Goal: Transaction & Acquisition: Obtain resource

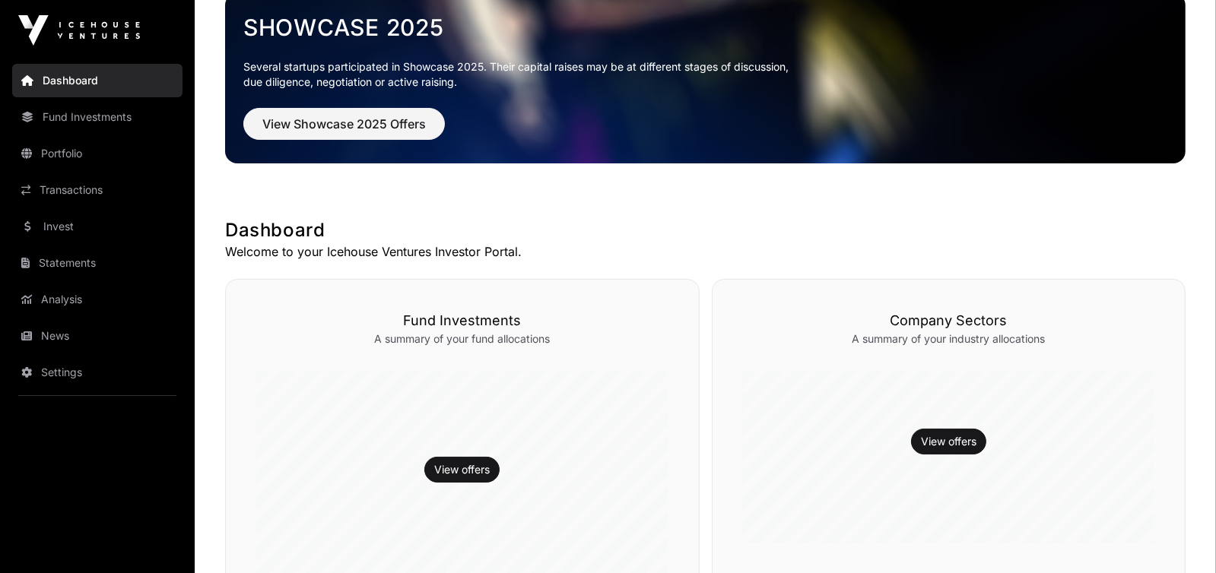
scroll to position [49, 0]
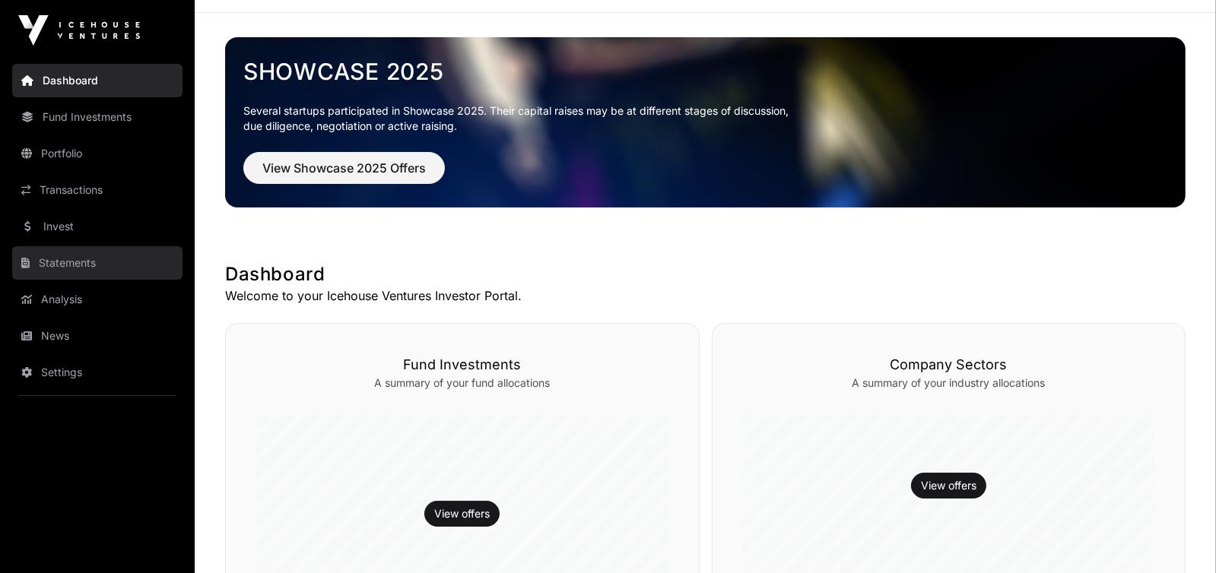
click at [68, 253] on link "Statements" at bounding box center [97, 262] width 170 height 33
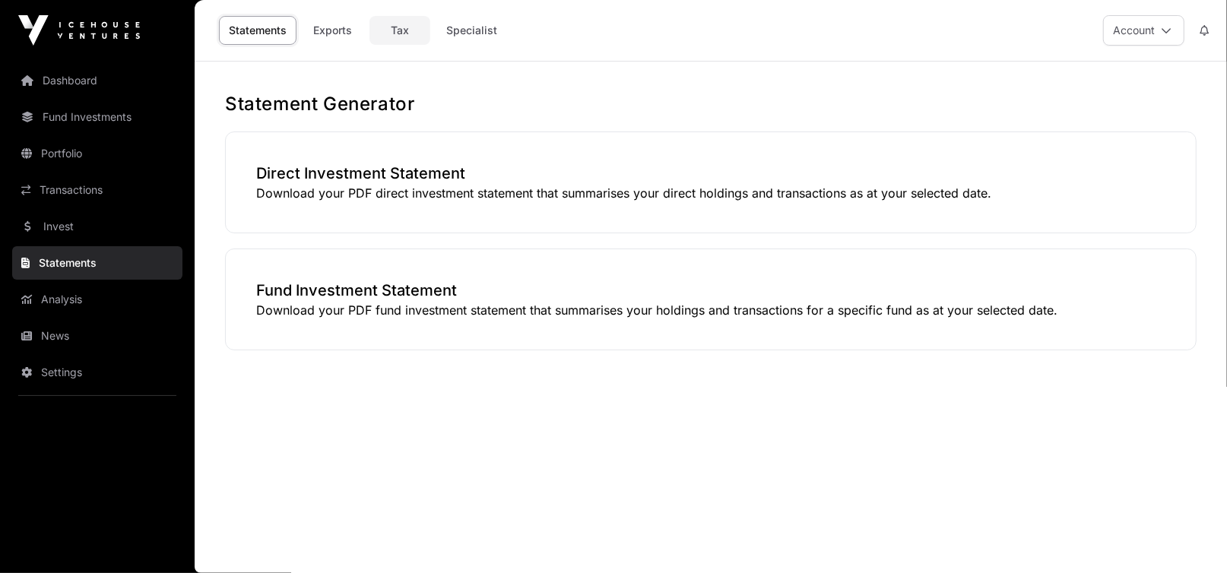
click at [399, 31] on link "Tax" at bounding box center [399, 30] width 61 height 29
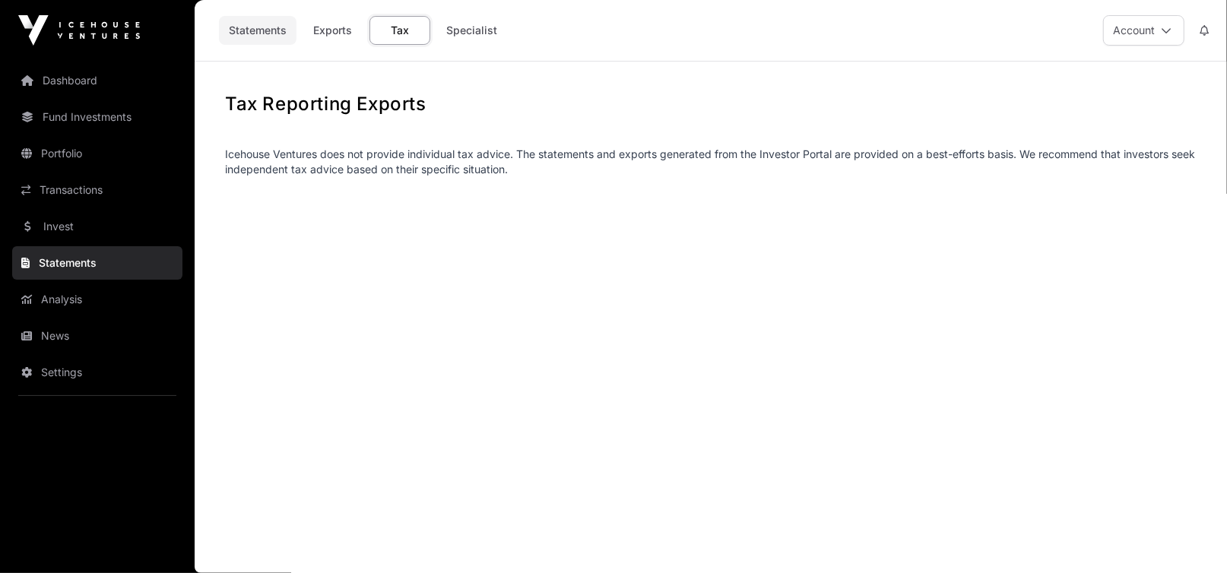
click at [254, 32] on link "Statements" at bounding box center [258, 30] width 78 height 29
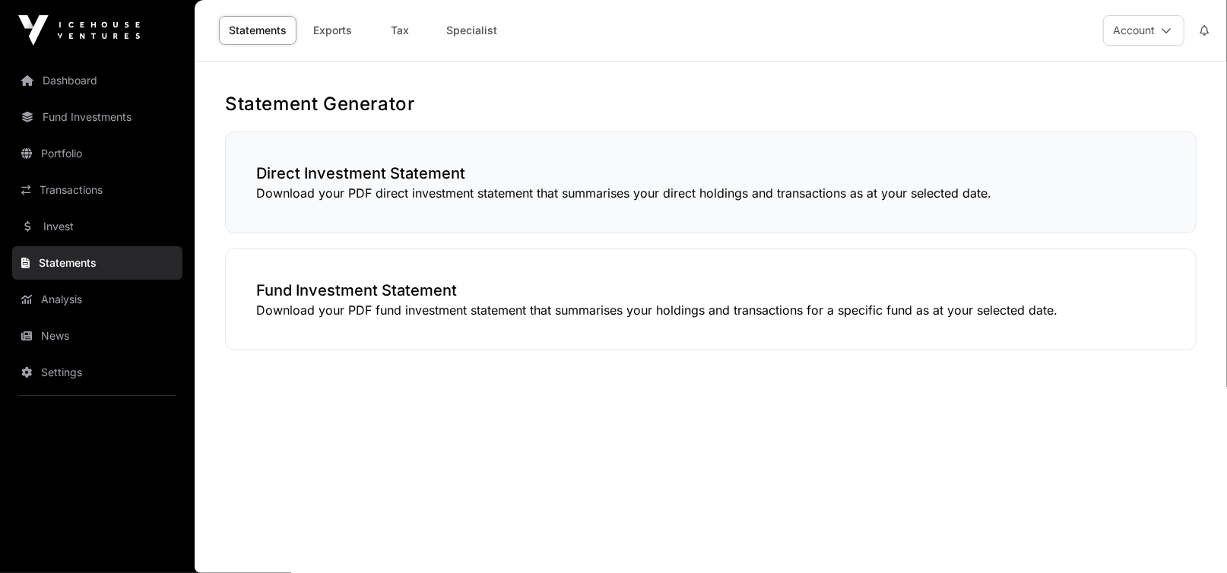
click at [360, 164] on h3 "Direct Investment Statement" at bounding box center [710, 173] width 909 height 21
click at [341, 179] on h3 "Direct Investment Statement" at bounding box center [710, 173] width 909 height 21
click at [317, 192] on p "Download your PDF direct investment statement that summarises your direct holdi…" at bounding box center [710, 193] width 909 height 18
click at [293, 163] on h3 "Direct Investment Statement" at bounding box center [710, 173] width 909 height 21
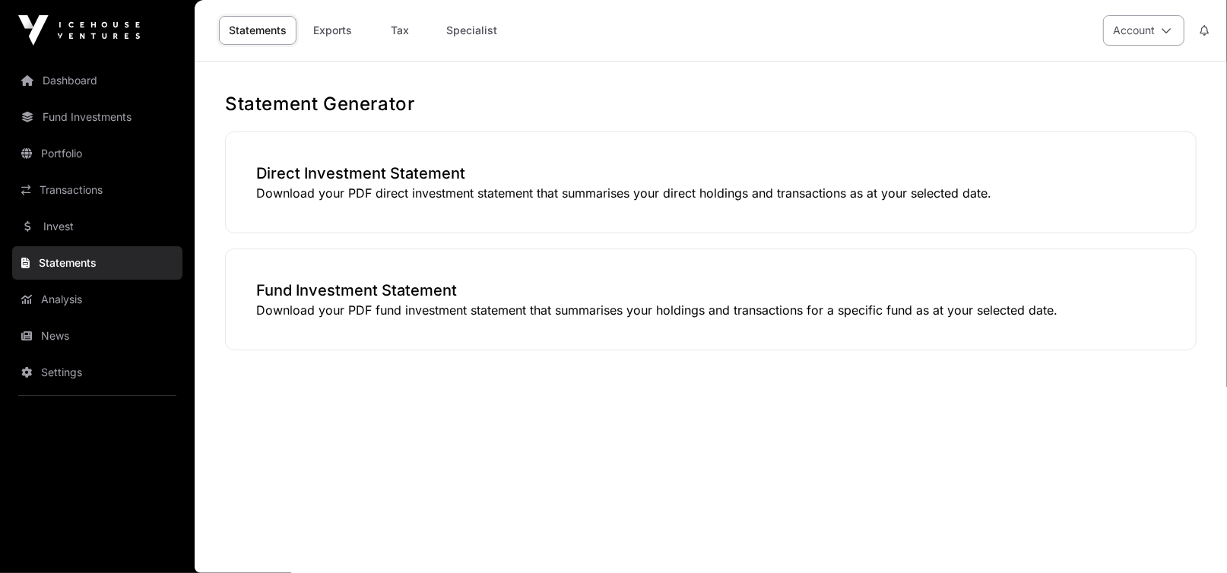
click at [1168, 27] on icon at bounding box center [1166, 30] width 11 height 11
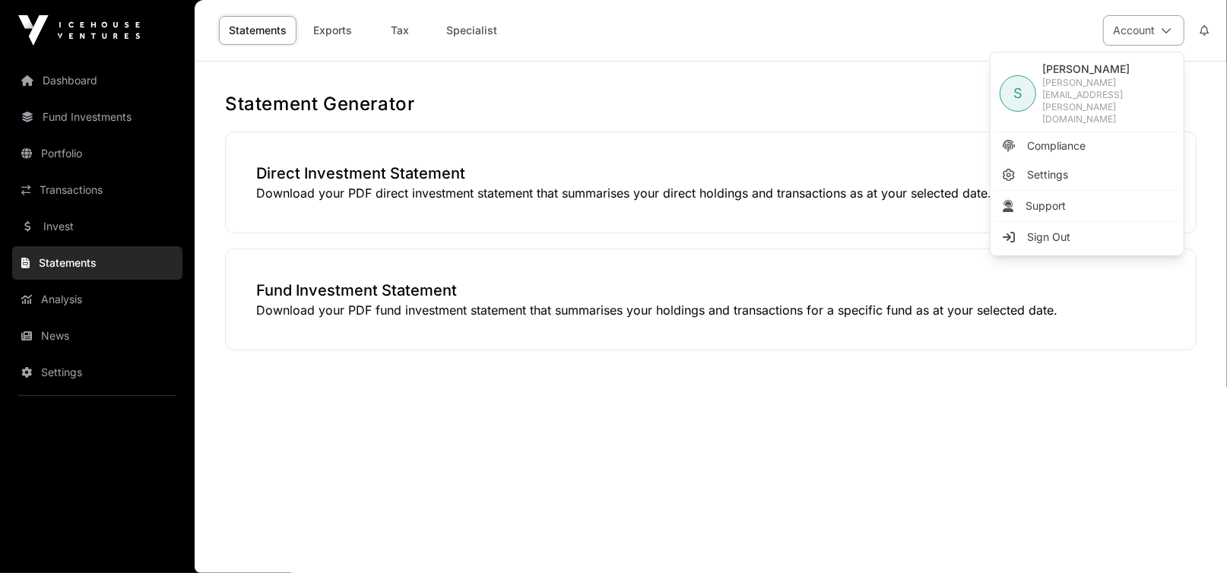
click at [1168, 26] on icon at bounding box center [1166, 30] width 11 height 11
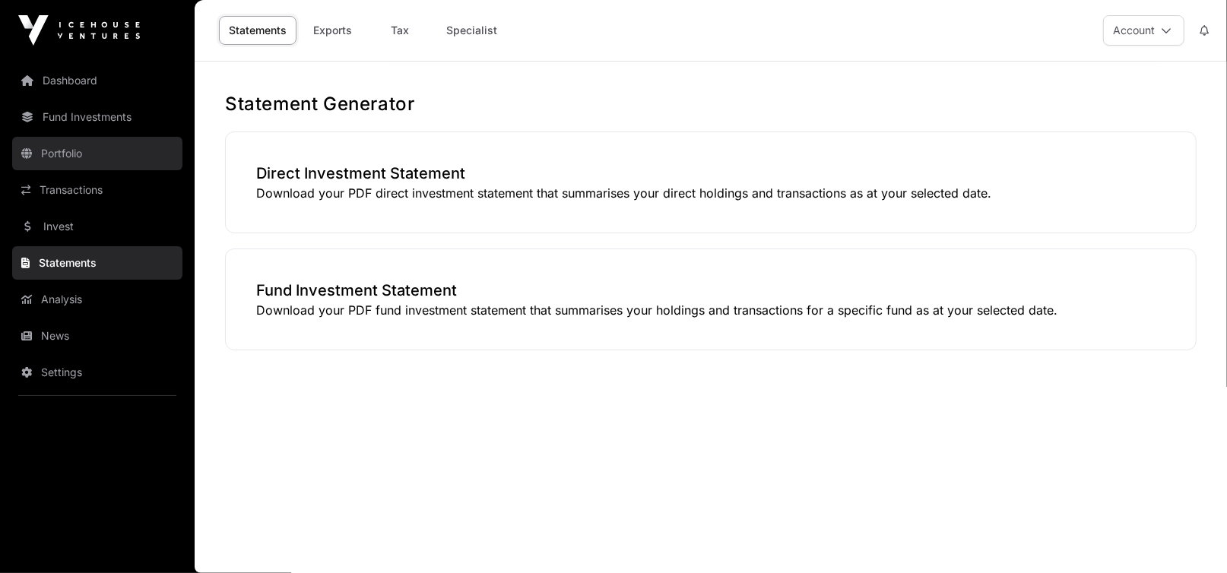
click at [65, 160] on link "Portfolio" at bounding box center [97, 153] width 170 height 33
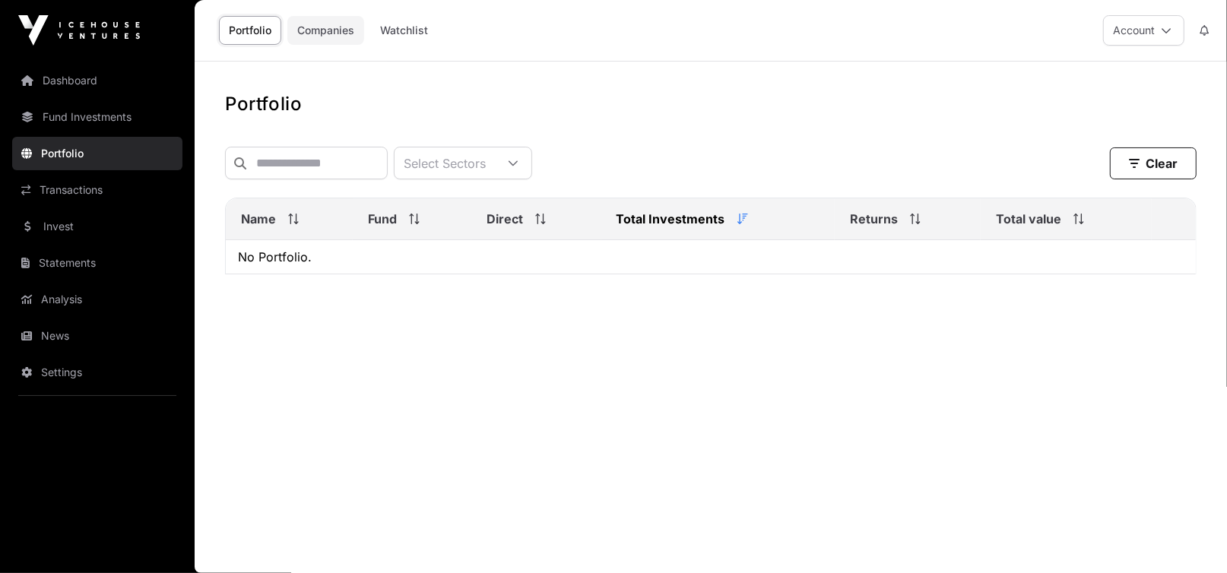
click at [309, 25] on link "Companies" at bounding box center [325, 30] width 77 height 29
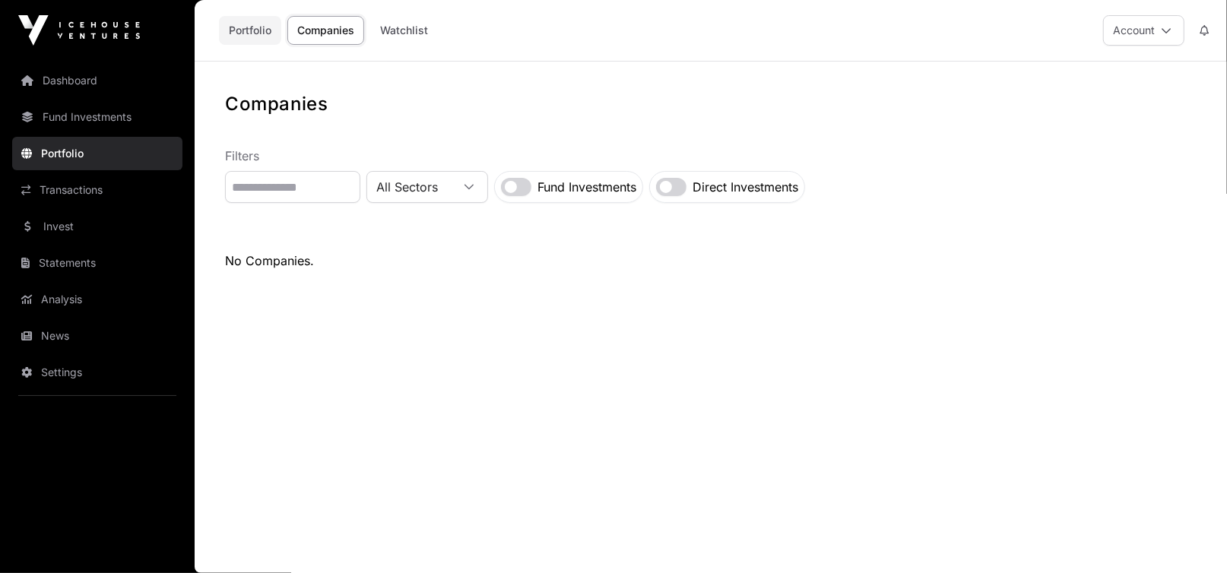
click at [258, 23] on link "Portfolio" at bounding box center [250, 30] width 62 height 29
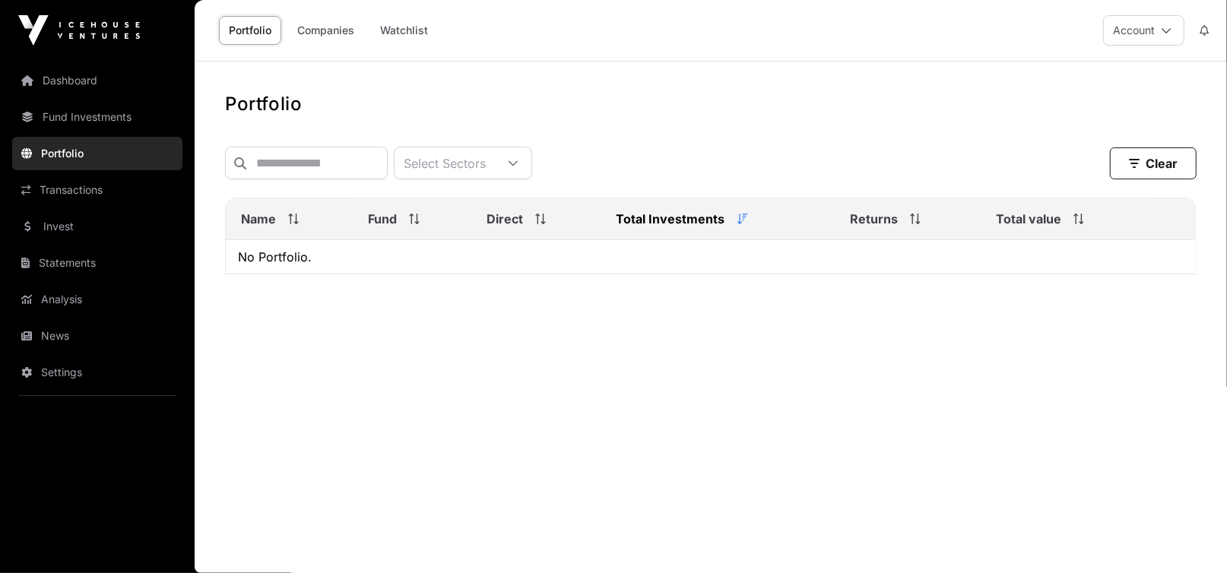
click at [108, 27] on img at bounding box center [79, 30] width 122 height 30
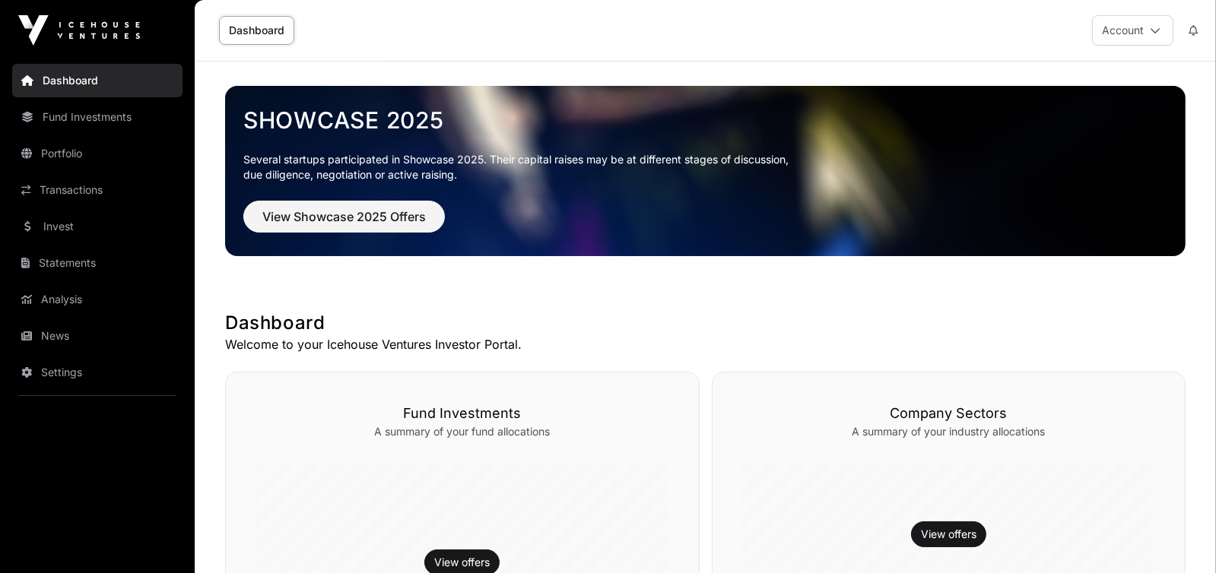
click at [68, 76] on link "Dashboard" at bounding box center [97, 80] width 170 height 33
click at [1159, 27] on icon at bounding box center [1154, 30] width 11 height 11
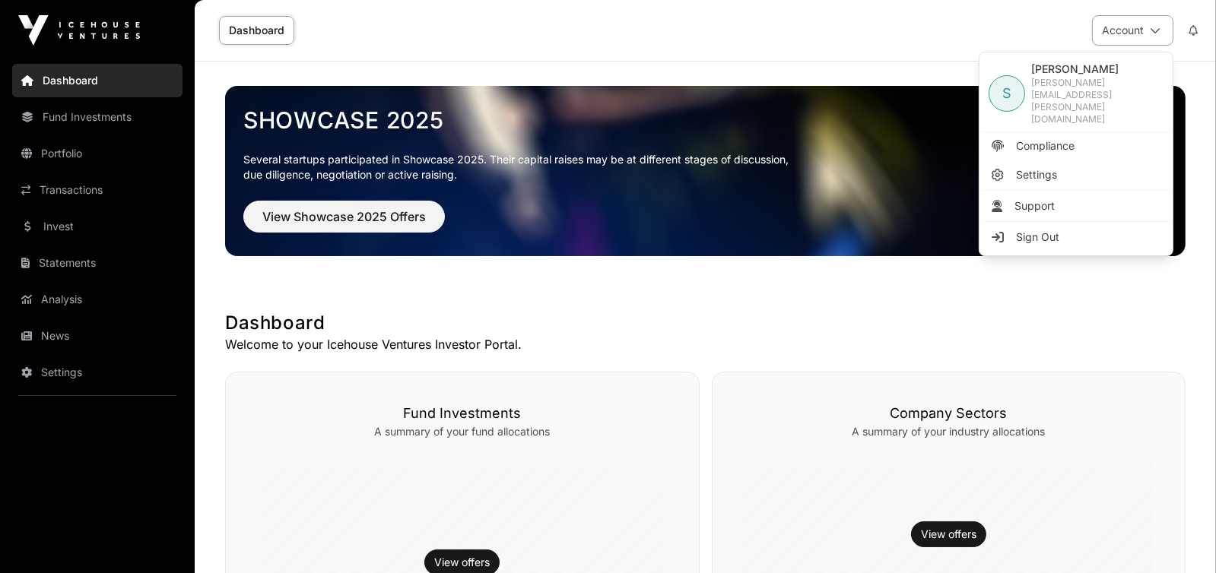
click at [1159, 26] on icon at bounding box center [1154, 30] width 11 height 11
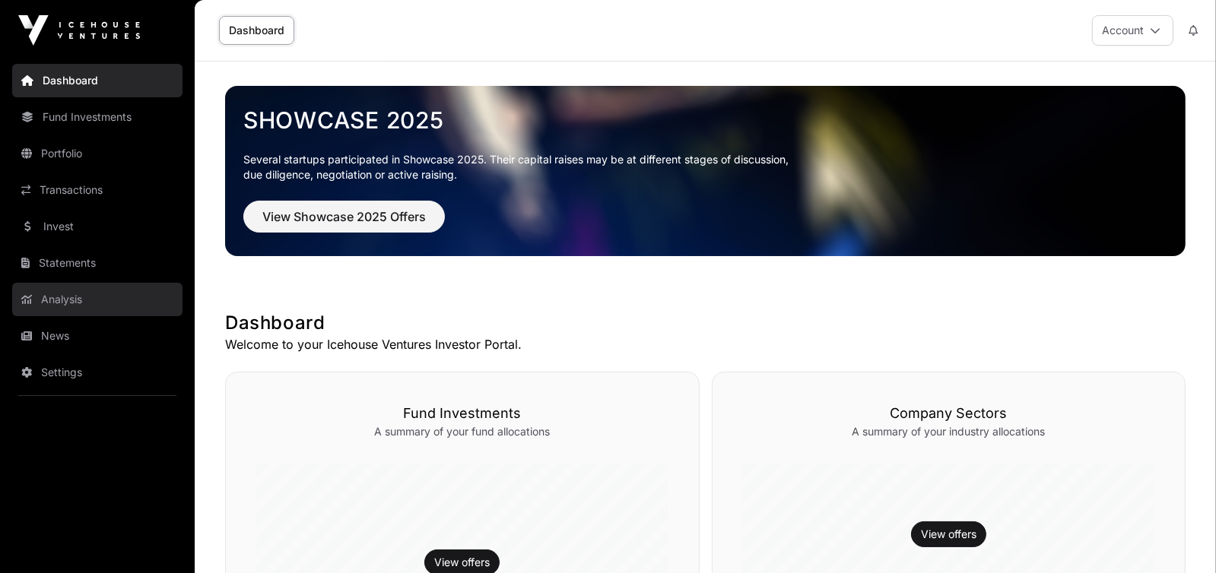
click at [58, 292] on link "Analysis" at bounding box center [97, 299] width 170 height 33
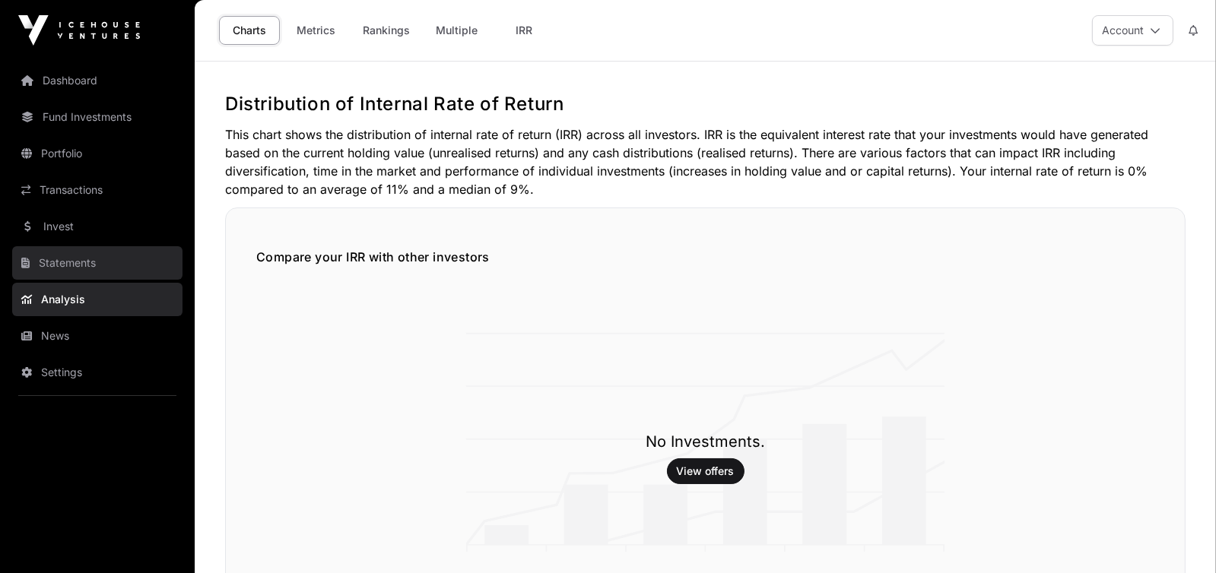
click at [86, 252] on link "Statements" at bounding box center [97, 262] width 170 height 33
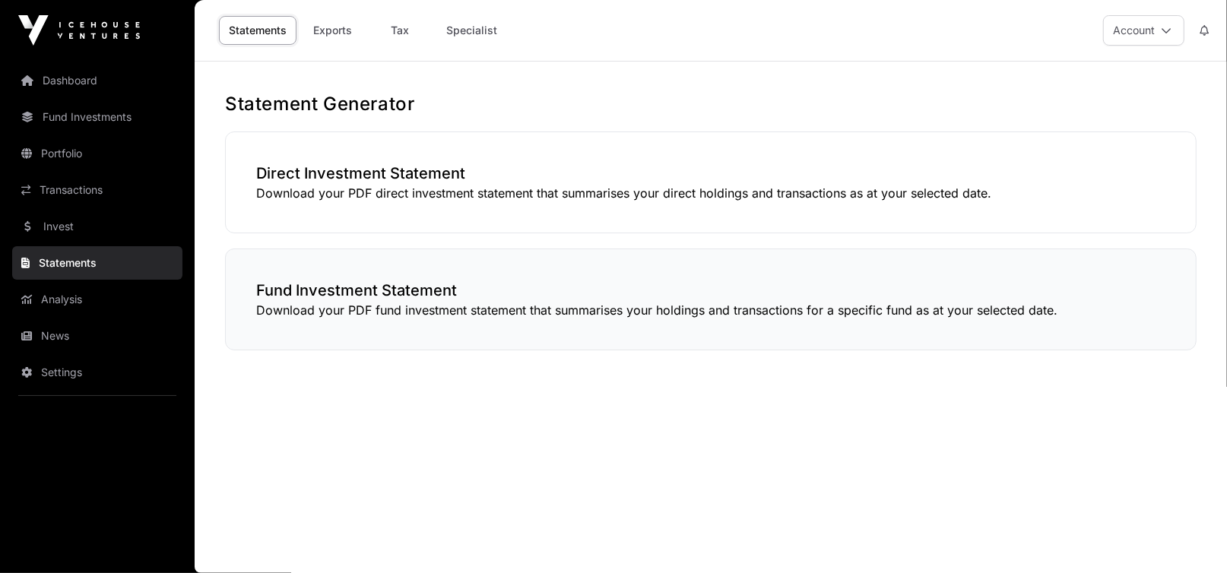
click at [310, 313] on p "Download your PDF fund investment statement that summarises your holdings and t…" at bounding box center [710, 310] width 909 height 18
click at [319, 301] on p "Download your PDF fund investment statement that summarises your holdings and t…" at bounding box center [710, 310] width 909 height 18
click at [324, 192] on p "Download your PDF direct investment statement that summarises your direct holdi…" at bounding box center [710, 193] width 909 height 18
click at [338, 31] on link "Exports" at bounding box center [333, 30] width 61 height 29
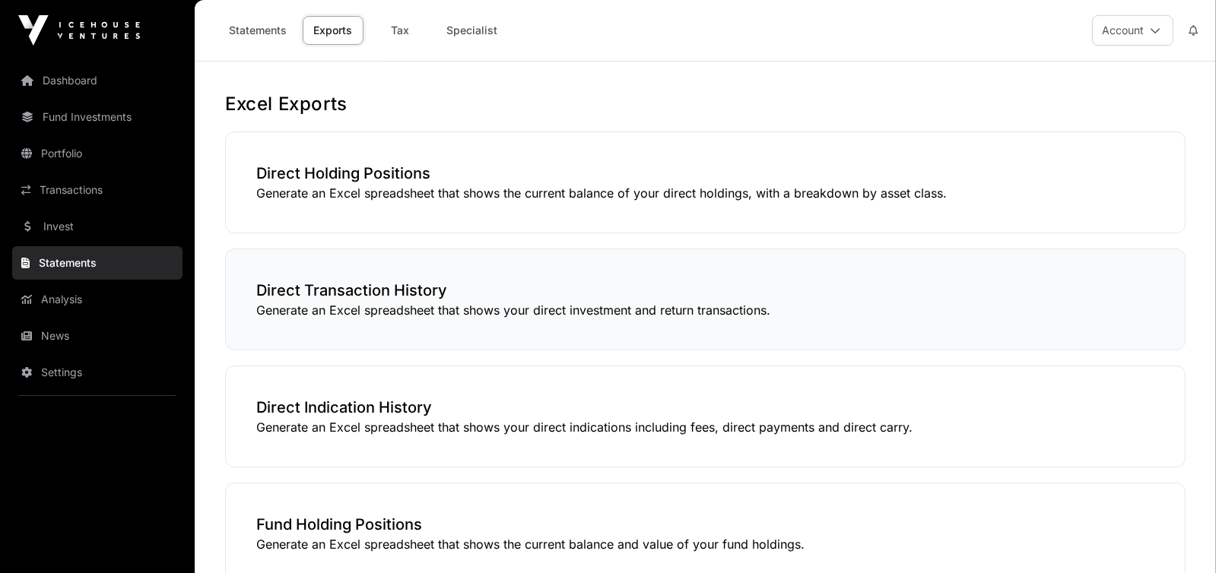
click at [369, 299] on h3 "Direct Transaction History" at bounding box center [705, 290] width 898 height 21
drag, startPoint x: 429, startPoint y: 324, endPoint x: 552, endPoint y: 322, distance: 123.2
click at [430, 324] on div "Direct Transaction History Generate an Excel spreadsheet that shows your direct…" at bounding box center [705, 300] width 960 height 102
click at [327, 299] on h3 "Direct Transaction History" at bounding box center [705, 290] width 898 height 21
click at [70, 224] on link "Invest" at bounding box center [97, 226] width 170 height 33
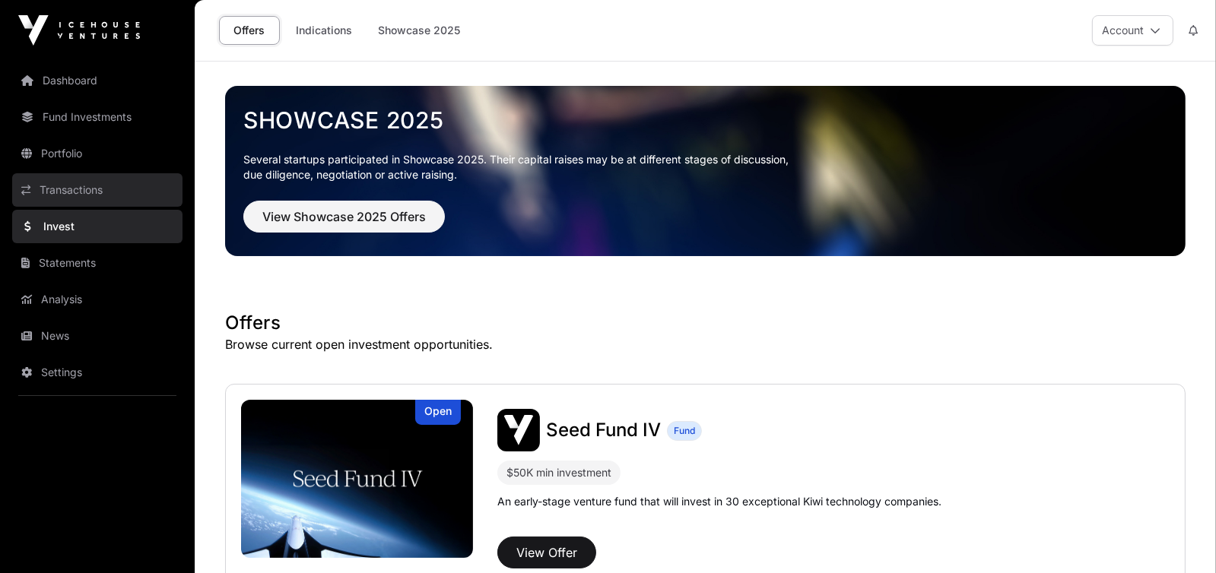
click at [90, 190] on link "Transactions" at bounding box center [97, 189] width 170 height 33
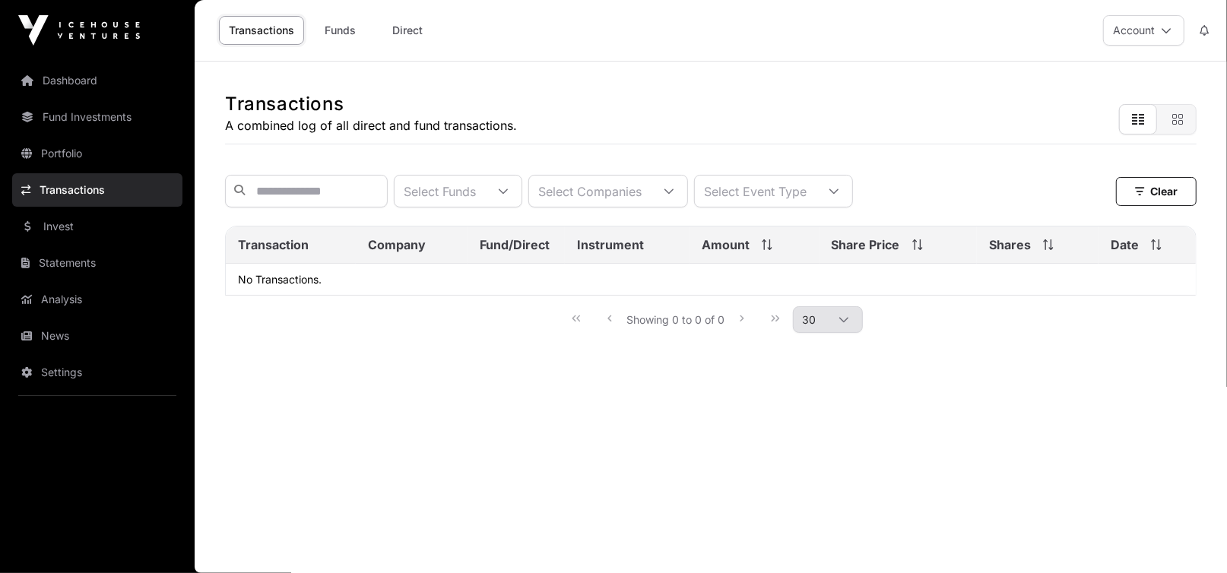
click at [1142, 121] on icon "button" at bounding box center [1138, 119] width 12 height 12
click at [1169, 114] on button "button" at bounding box center [1178, 119] width 38 height 30
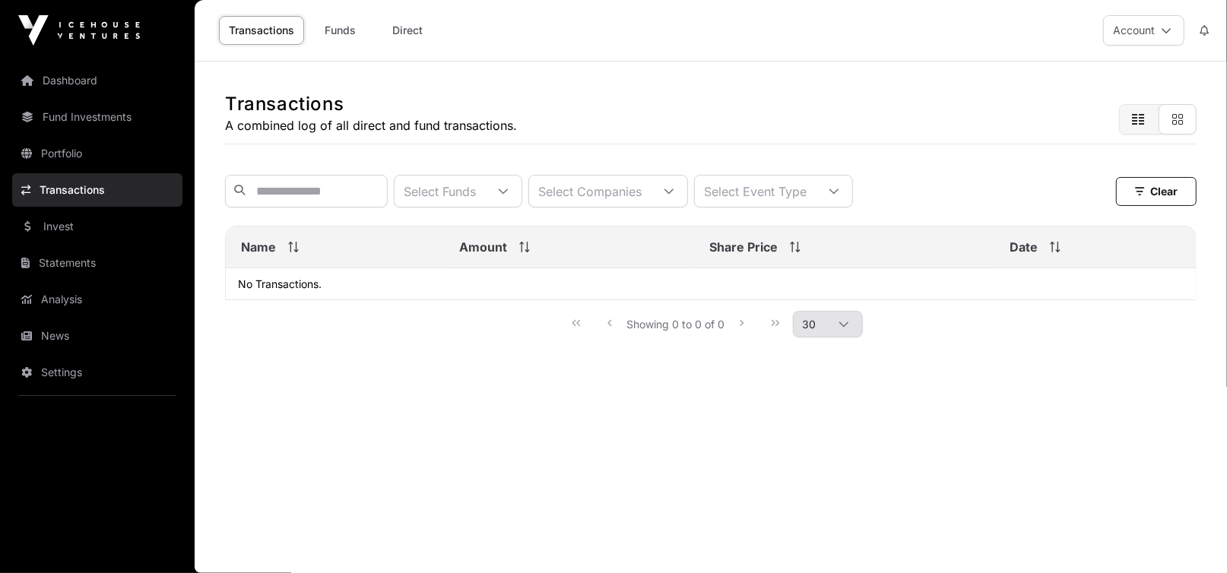
click at [1152, 114] on button "button" at bounding box center [1138, 119] width 38 height 30
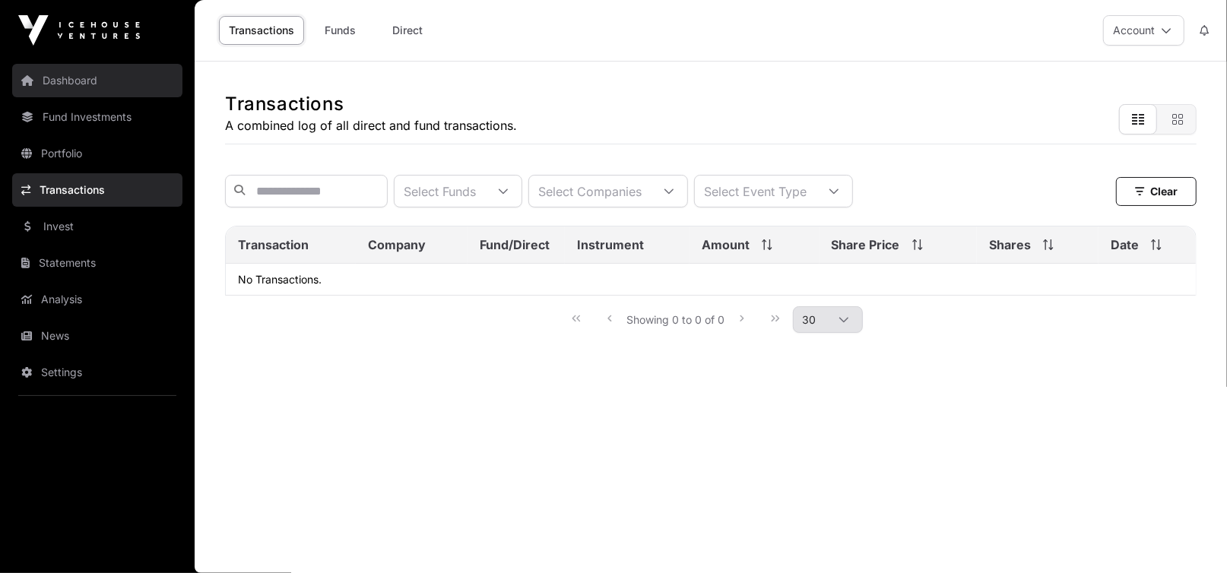
click at [93, 79] on link "Dashboard" at bounding box center [97, 80] width 170 height 33
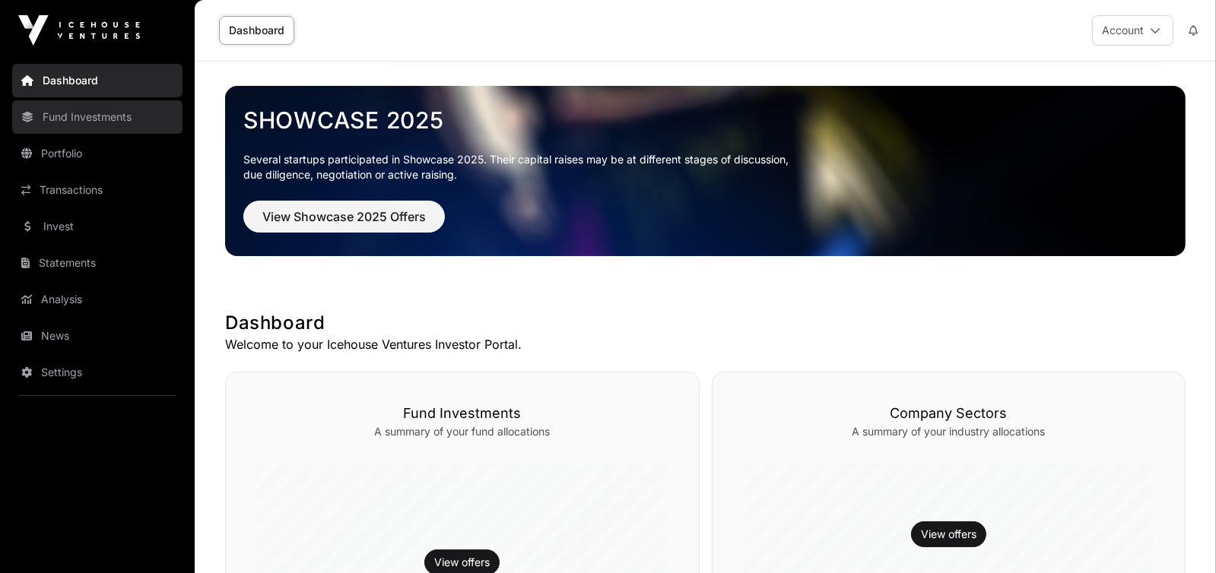
click at [104, 117] on link "Fund Investments" at bounding box center [97, 116] width 170 height 33
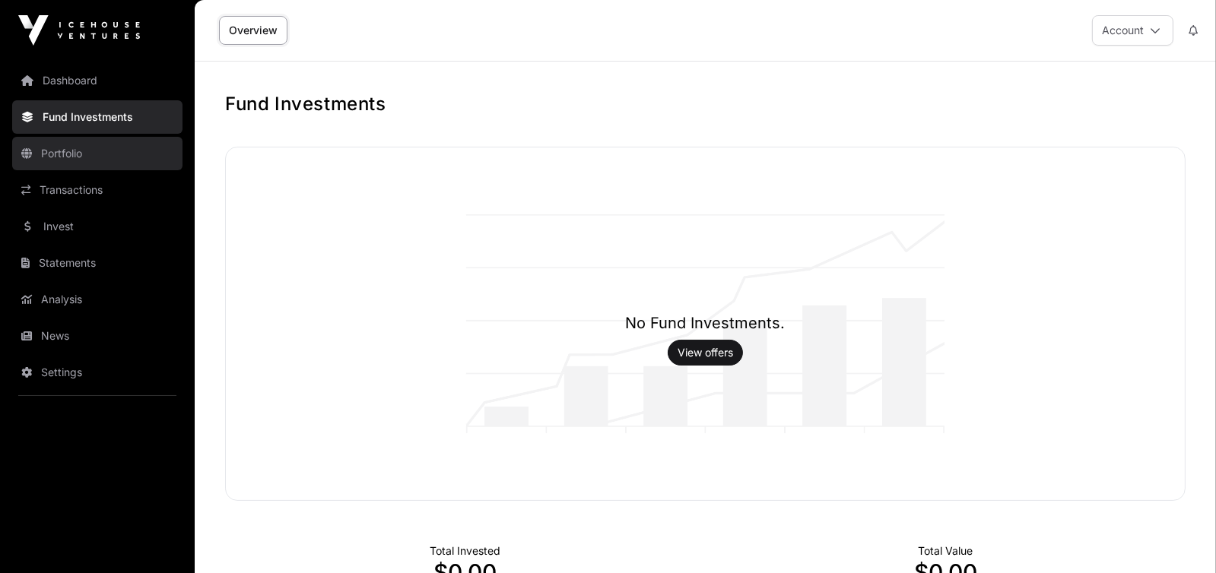
click at [70, 150] on link "Portfolio" at bounding box center [97, 153] width 170 height 33
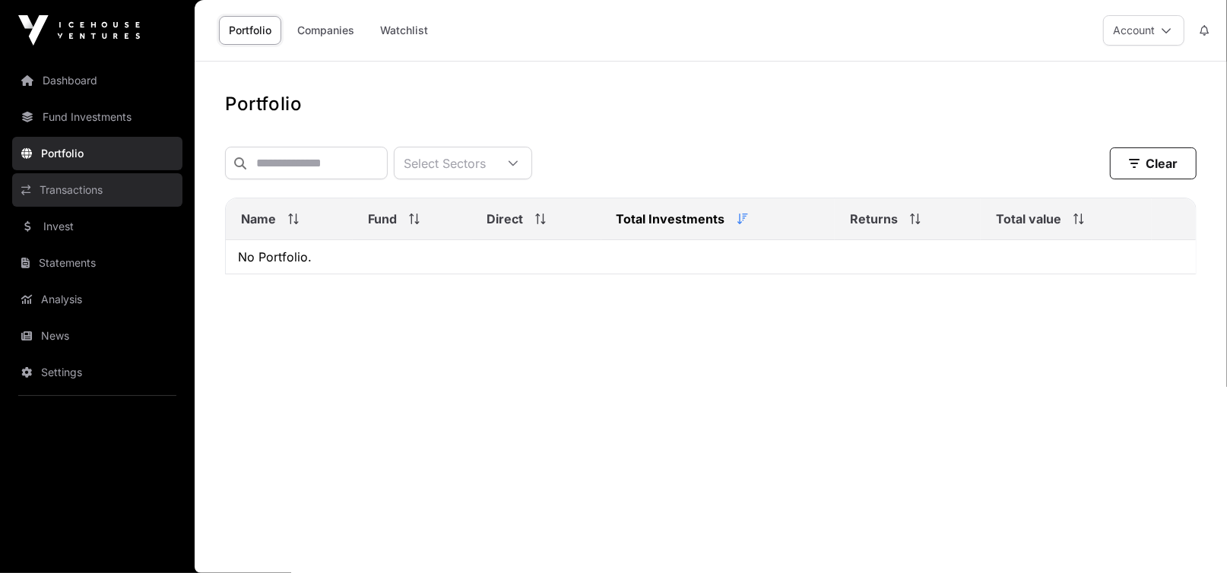
click at [66, 188] on link "Transactions" at bounding box center [97, 189] width 170 height 33
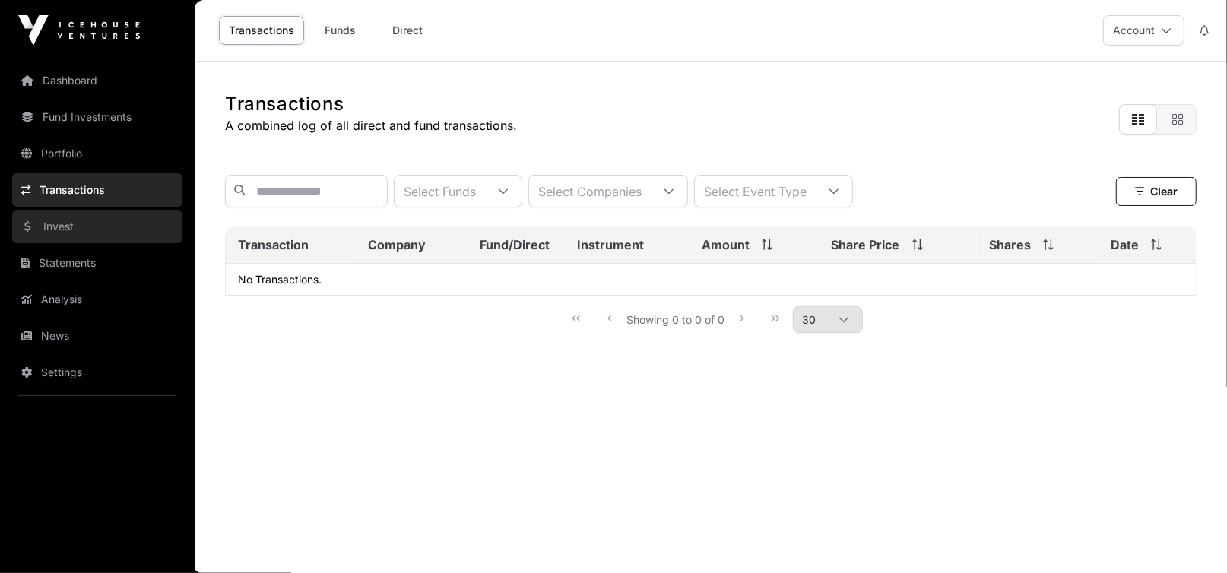
click at [52, 221] on link "Invest" at bounding box center [97, 226] width 170 height 33
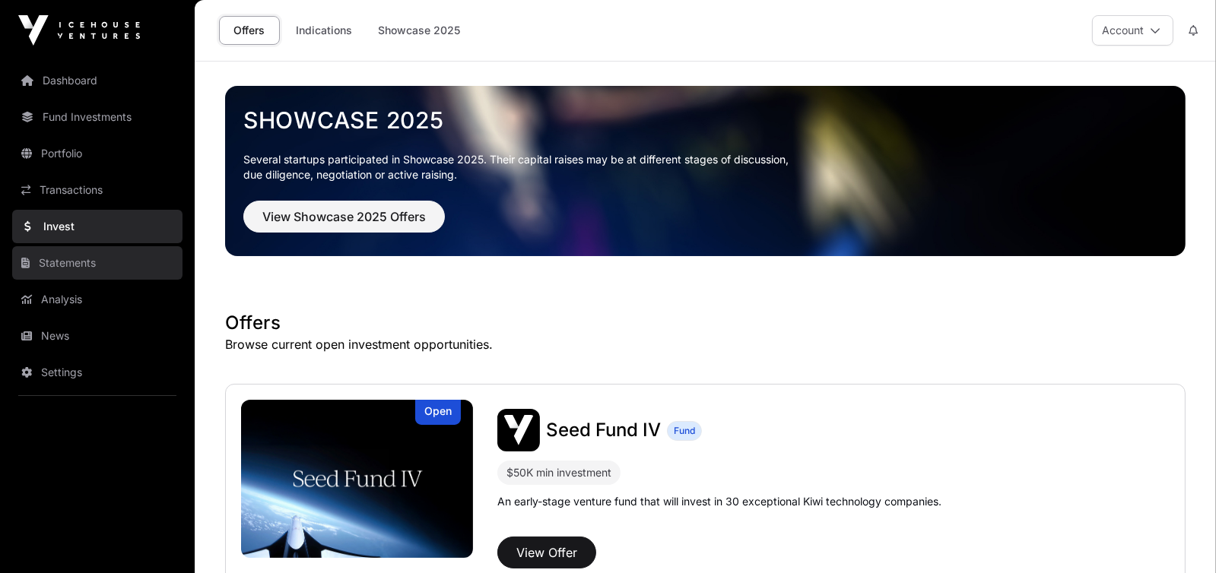
click at [87, 262] on link "Statements" at bounding box center [97, 262] width 170 height 33
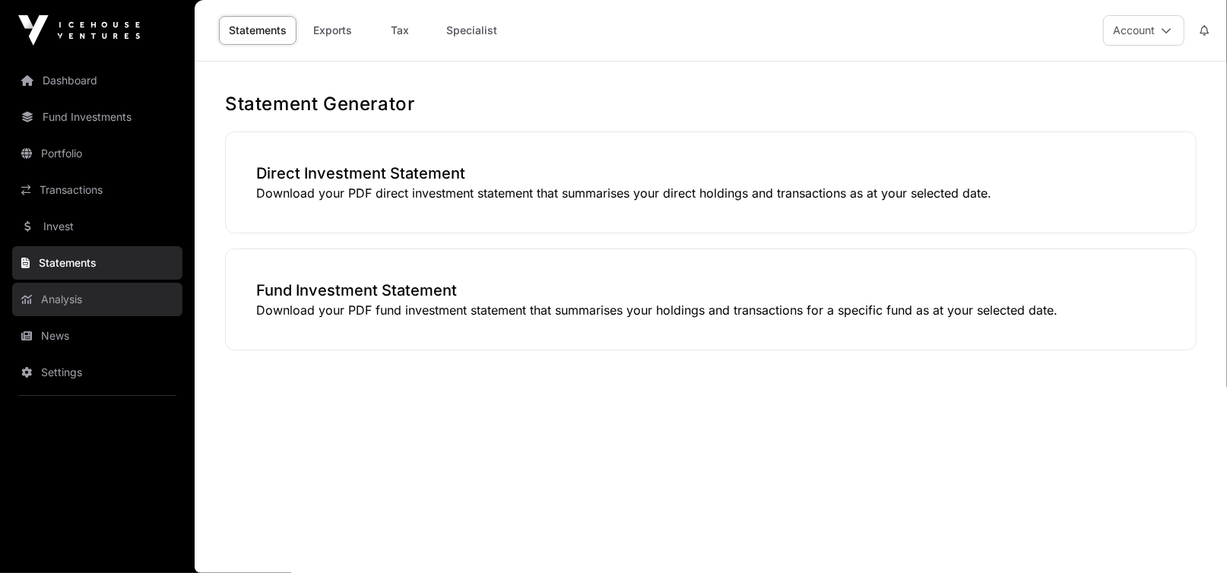
click at [68, 290] on link "Analysis" at bounding box center [97, 299] width 170 height 33
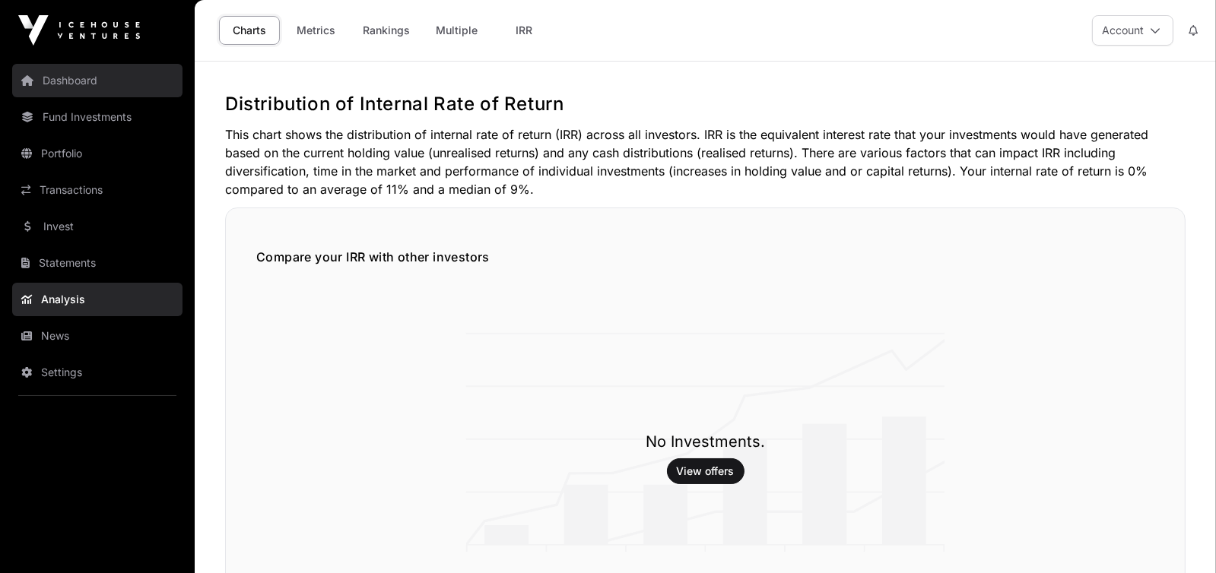
click at [74, 77] on link "Dashboard" at bounding box center [97, 80] width 170 height 33
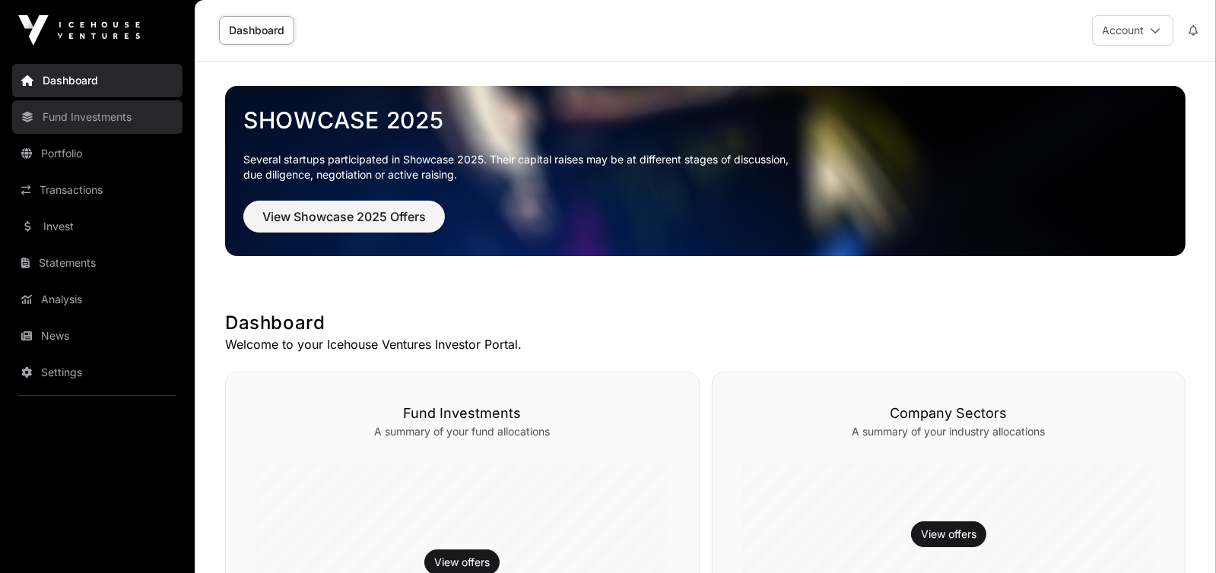
click at [70, 116] on link "Fund Investments" at bounding box center [97, 116] width 170 height 33
